Goal: Task Accomplishment & Management: Manage account settings

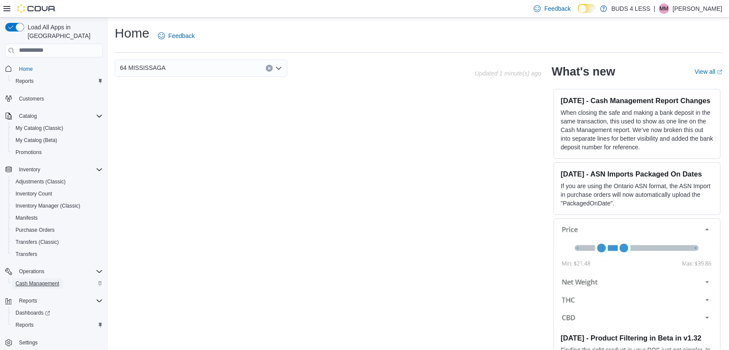
click at [55, 280] on span "Cash Management" at bounding box center [38, 283] width 44 height 7
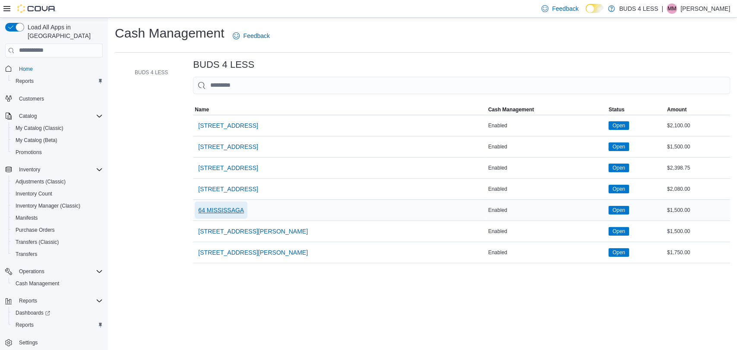
click at [211, 207] on span "64 MISSISSAGA" at bounding box center [221, 210] width 46 height 9
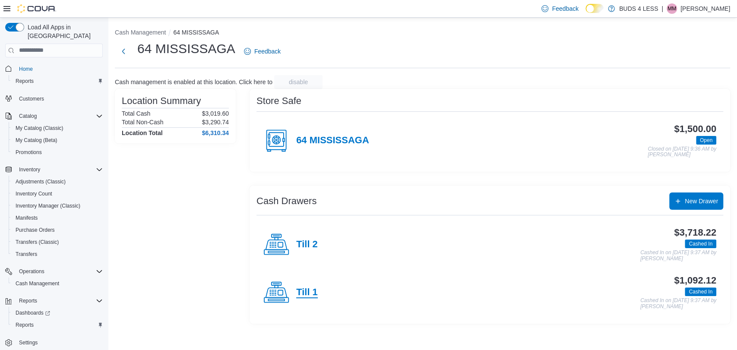
click at [312, 295] on h4 "Till 1" at bounding box center [307, 292] width 22 height 11
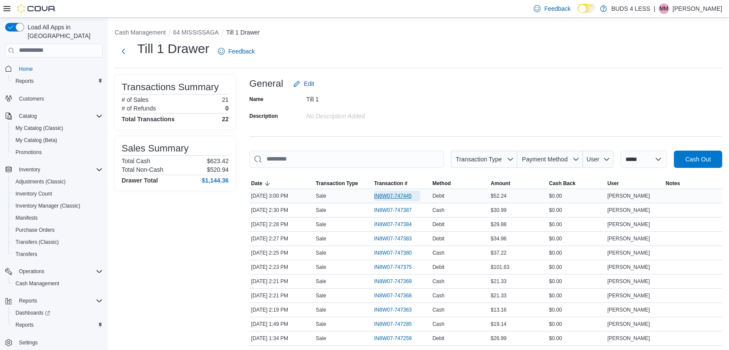
click at [399, 194] on span "IN8W07-747445" at bounding box center [393, 196] width 38 height 7
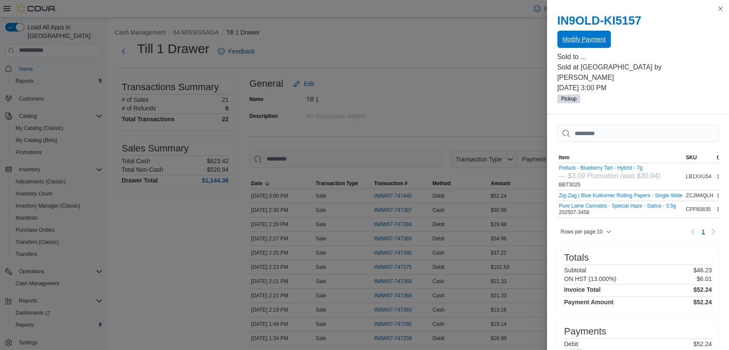
click at [577, 35] on span "Modify Payment" at bounding box center [584, 39] width 43 height 17
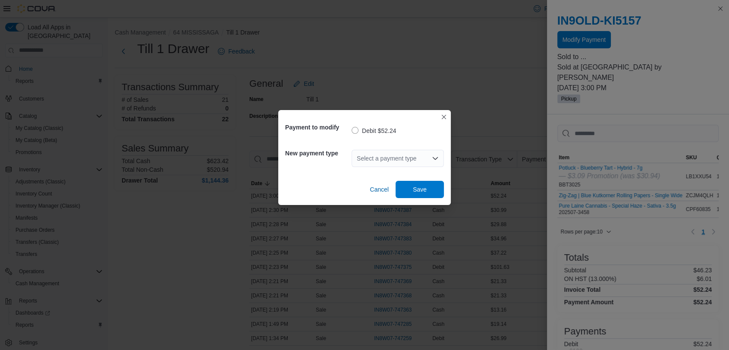
click at [366, 157] on div "Select a payment type" at bounding box center [398, 158] width 92 height 17
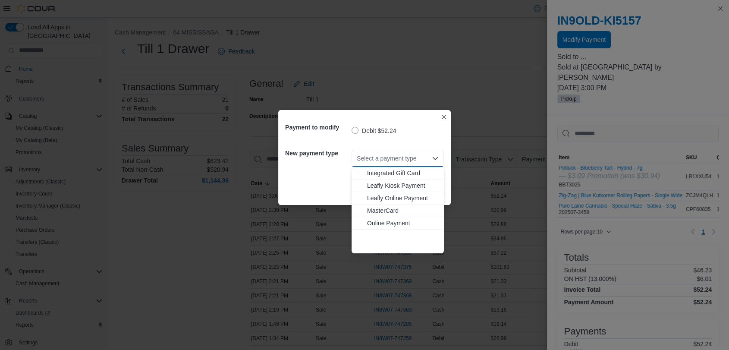
scroll to position [114, 0]
click at [373, 246] on span "Visa" at bounding box center [403, 247] width 72 height 9
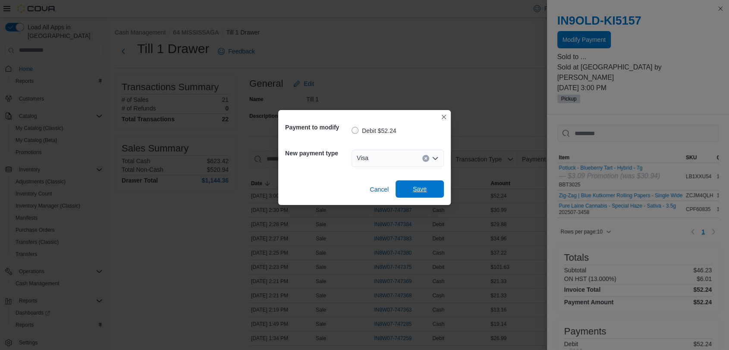
click at [420, 189] on span "Save" at bounding box center [420, 189] width 14 height 9
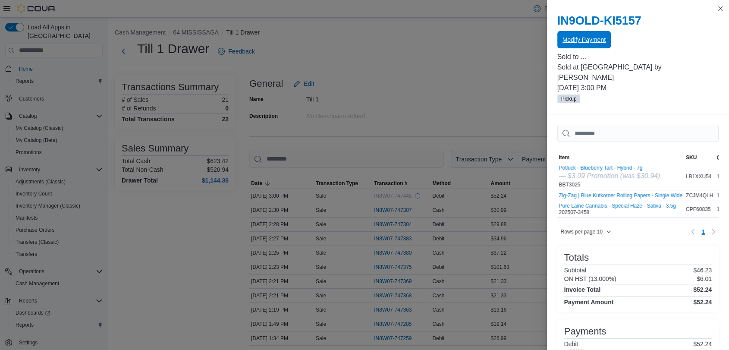
scroll to position [0, 0]
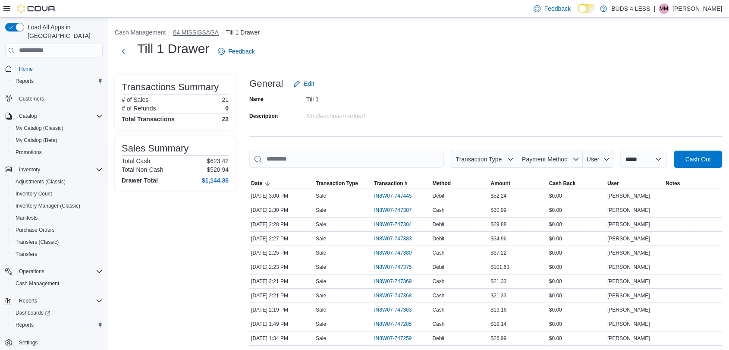
click at [197, 32] on button "64 MISSISSAGA" at bounding box center [196, 32] width 46 height 7
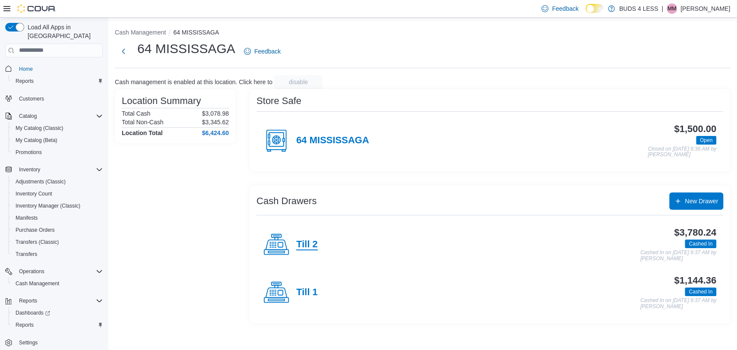
click at [305, 240] on h4 "Till 2" at bounding box center [307, 244] width 22 height 11
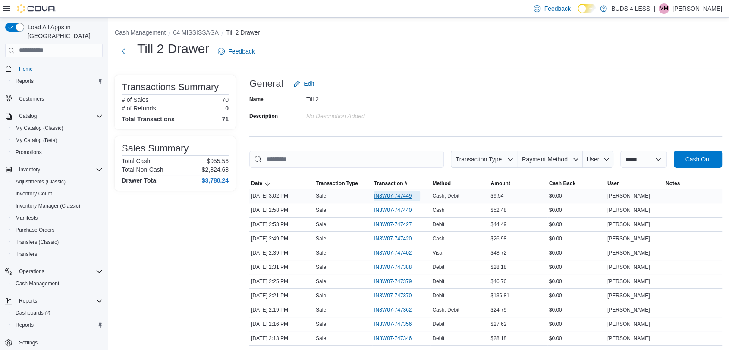
click at [404, 191] on span "IN8W07-747449" at bounding box center [397, 196] width 46 height 10
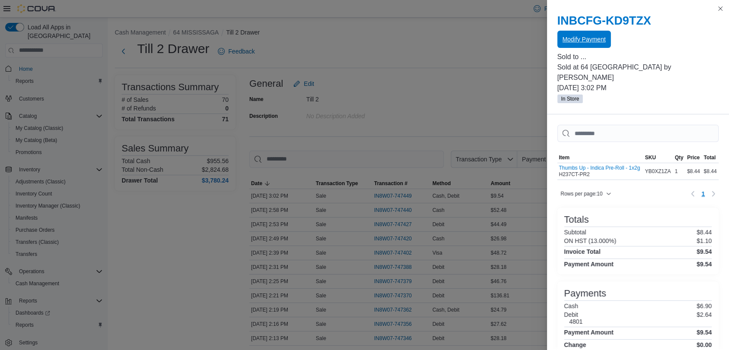
click at [563, 38] on span "Modify Payment" at bounding box center [584, 39] width 43 height 9
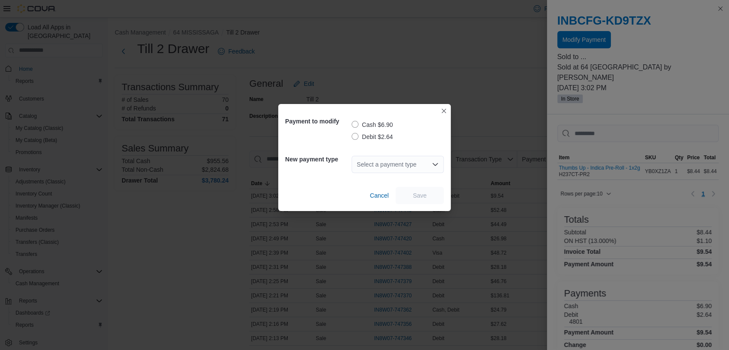
click at [364, 134] on label "Debit $2.64" at bounding box center [372, 137] width 41 height 10
click at [381, 165] on div "Select a payment type" at bounding box center [398, 164] width 92 height 17
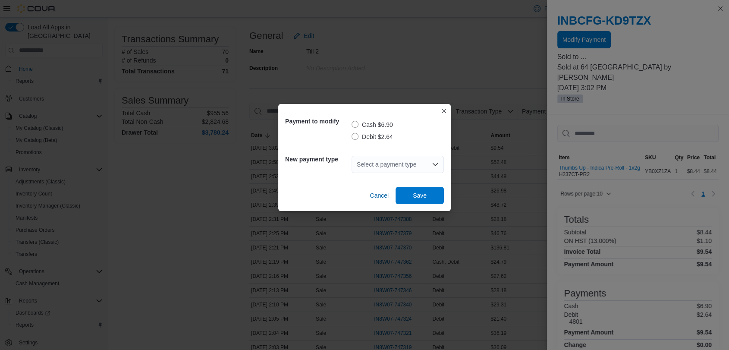
click at [387, 160] on div "Select a payment type" at bounding box center [398, 164] width 92 height 17
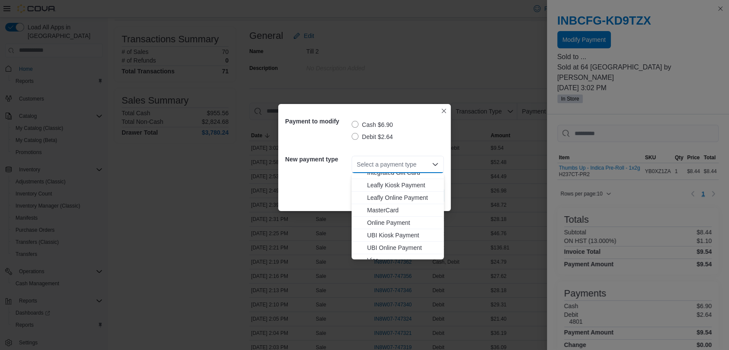
scroll to position [96, 0]
click at [382, 206] on span "MasterCard" at bounding box center [403, 208] width 72 height 9
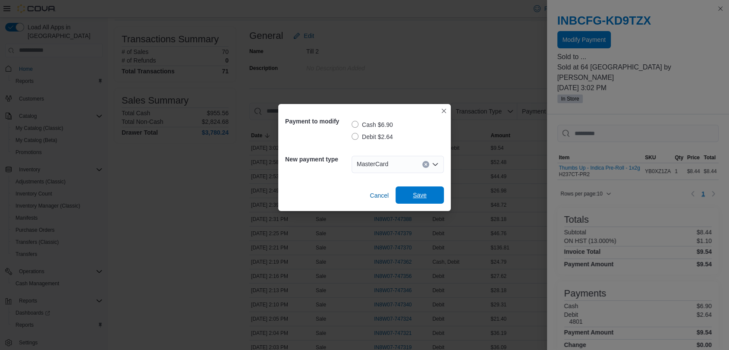
click at [418, 195] on span "Save" at bounding box center [420, 195] width 14 height 9
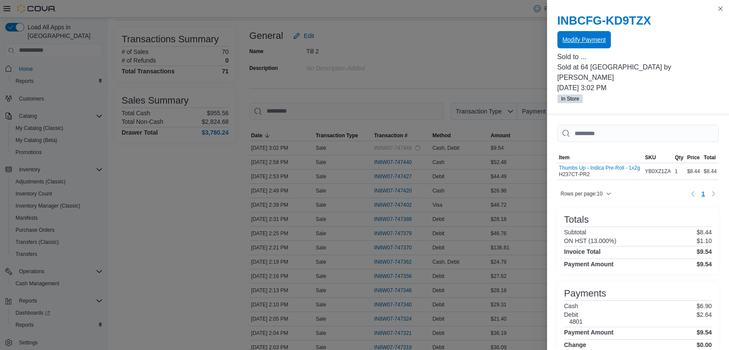
scroll to position [0, 0]
click at [721, 8] on button "Close this dialog" at bounding box center [721, 8] width 10 height 10
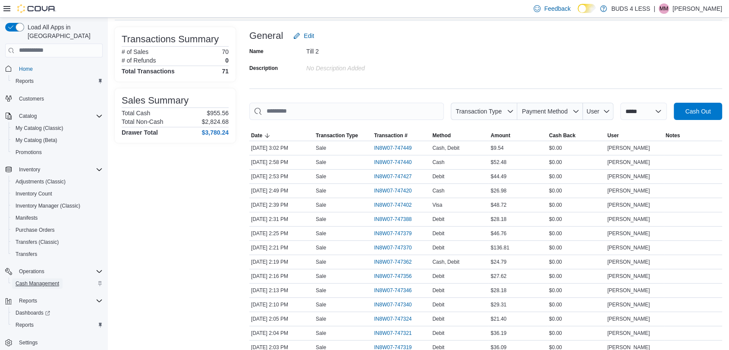
click at [42, 280] on span "Cash Management" at bounding box center [38, 283] width 44 height 7
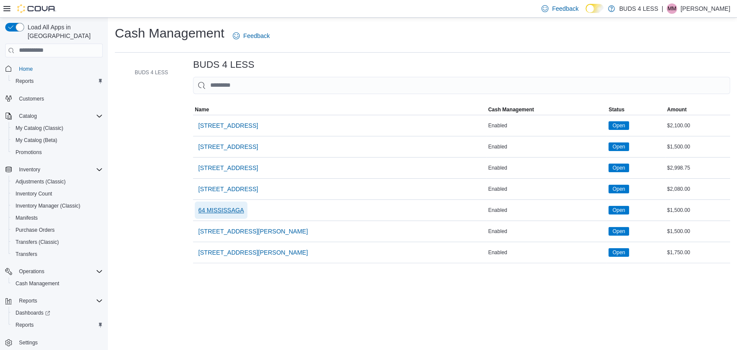
click at [220, 208] on span "64 MISSISSAGA" at bounding box center [221, 210] width 46 height 9
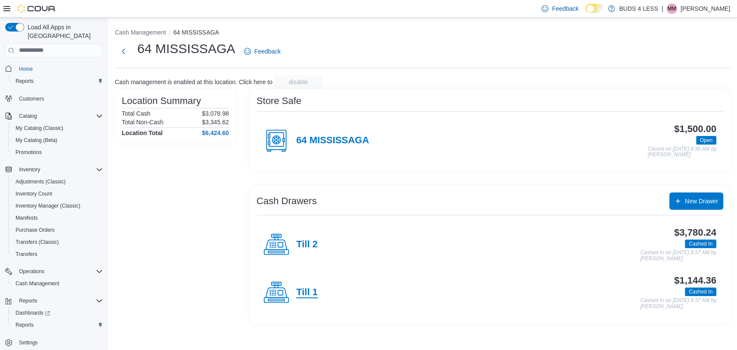
click at [312, 296] on h4 "Till 1" at bounding box center [307, 292] width 22 height 11
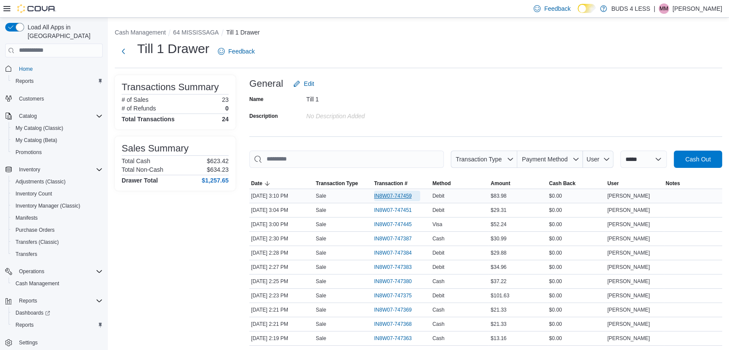
click at [403, 194] on span "IN8W07-747459" at bounding box center [393, 196] width 38 height 7
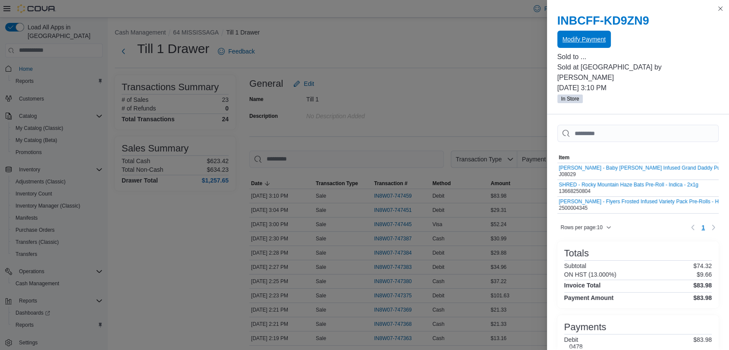
click at [563, 39] on span "Modify Payment" at bounding box center [584, 39] width 43 height 9
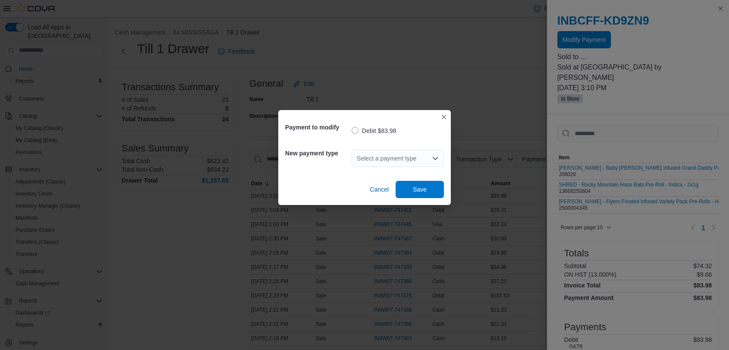
click at [390, 156] on div "Select a payment type" at bounding box center [398, 158] width 92 height 17
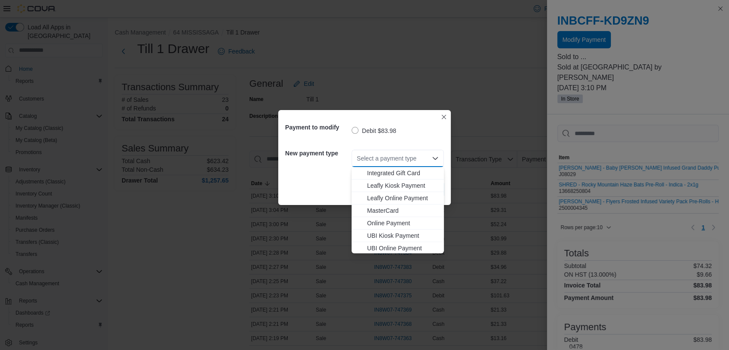
scroll to position [114, 0]
click at [376, 246] on span "Visa" at bounding box center [403, 247] width 72 height 9
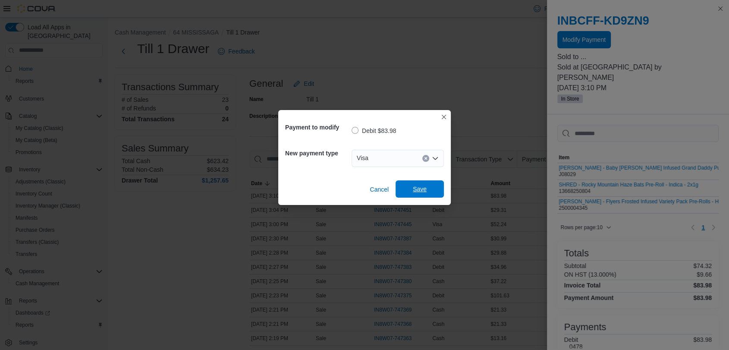
click at [419, 187] on span "Save" at bounding box center [420, 189] width 14 height 9
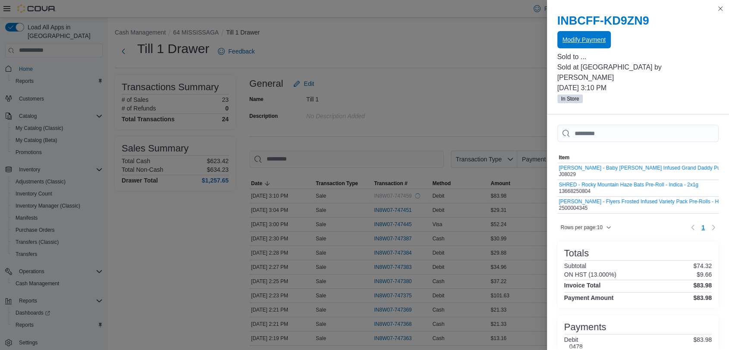
scroll to position [0, 0]
